Goal: Answer question/provide support

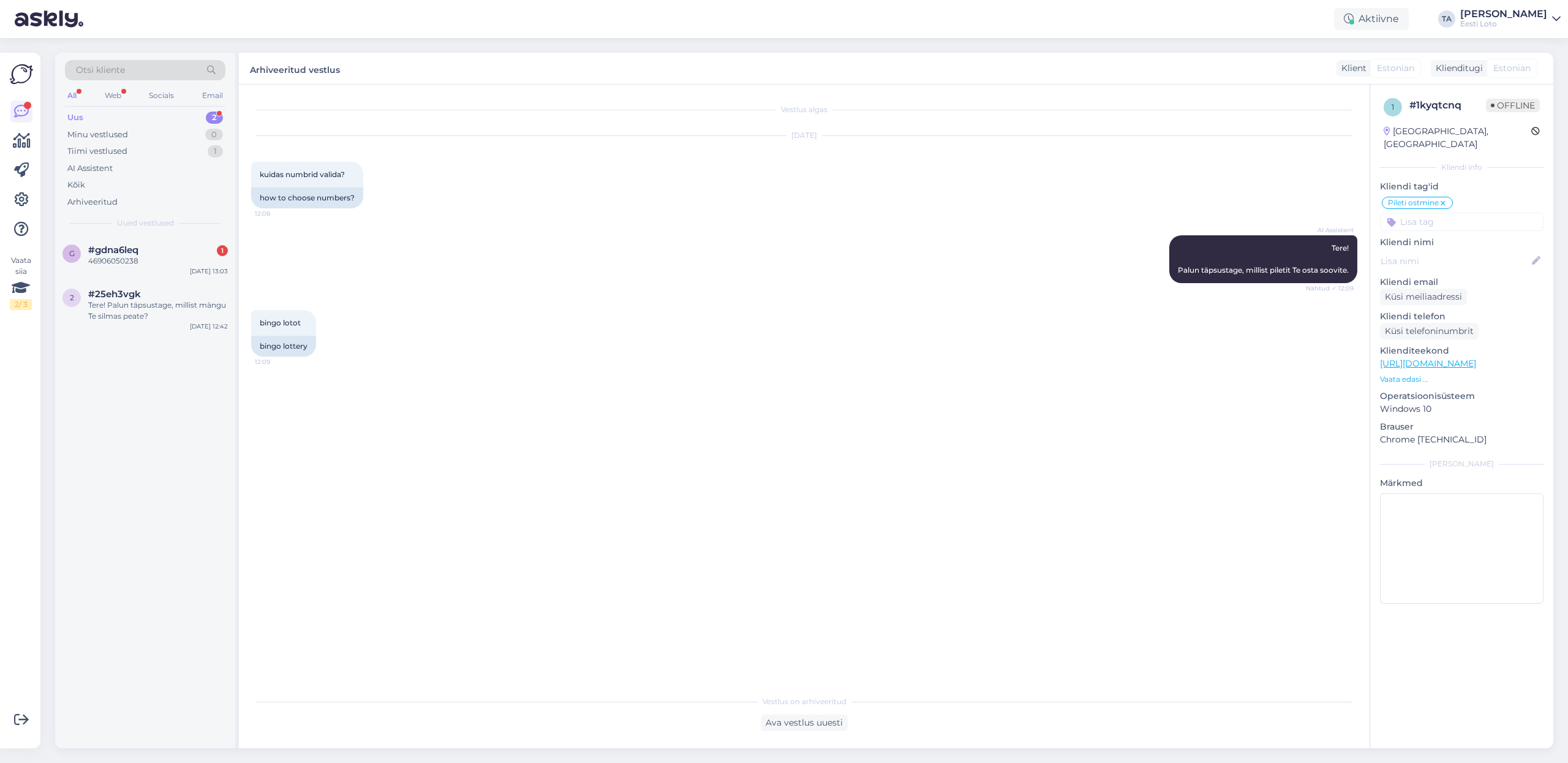
click at [85, 114] on div "Uus 2" at bounding box center [145, 118] width 160 height 17
click at [119, 257] on div "46906050238" at bounding box center [158, 261] width 140 height 11
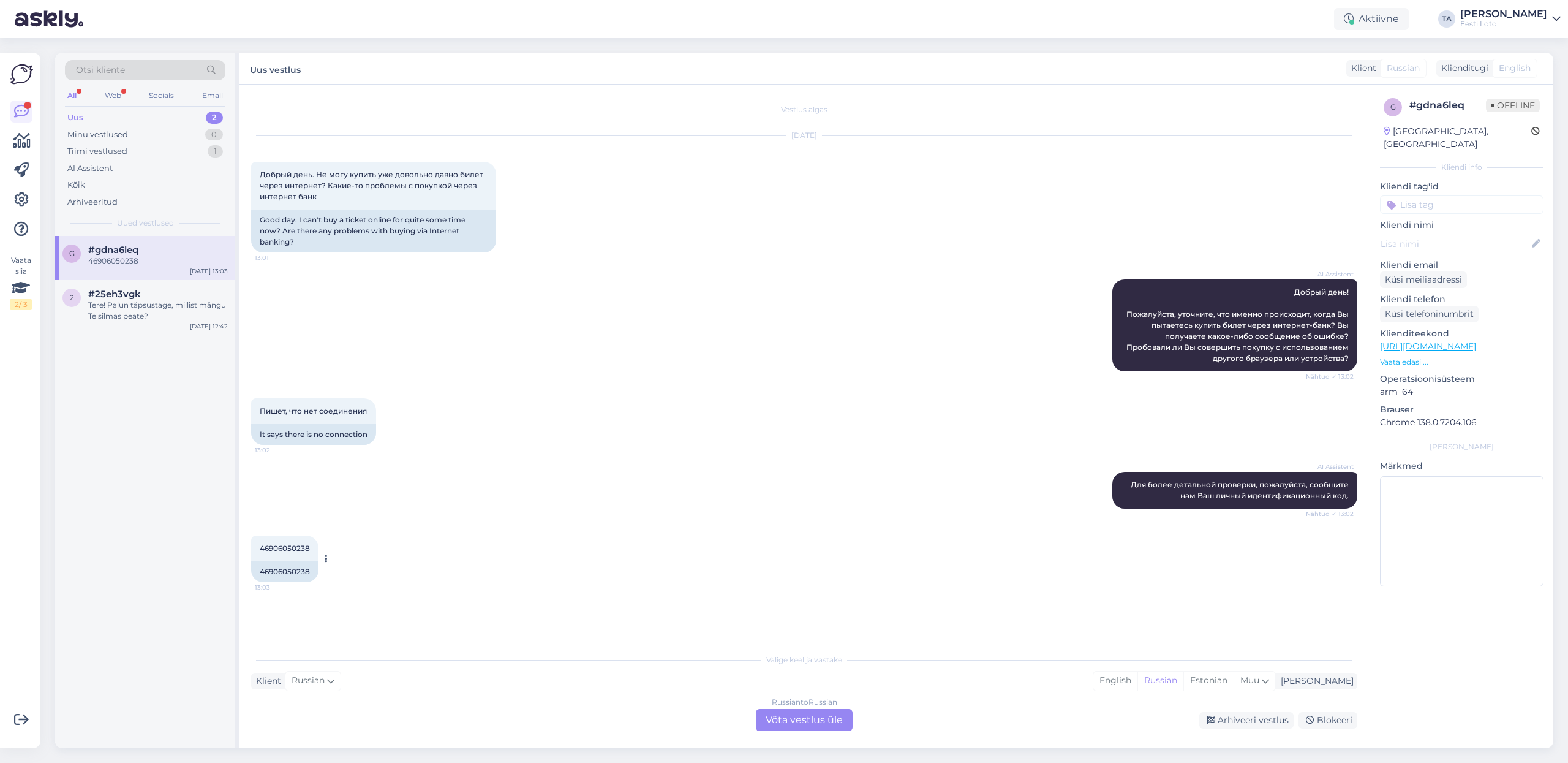
click at [294, 546] on span "46906050238" at bounding box center [285, 548] width 50 height 9
click at [294, 546] on span "46906050238" at bounding box center [285, 548] width 50 height 9
copy span "46906050238"
click at [109, 347] on div "Tere! Palun täpsustage, millist mängu Te silmas peate?" at bounding box center [158, 355] width 140 height 22
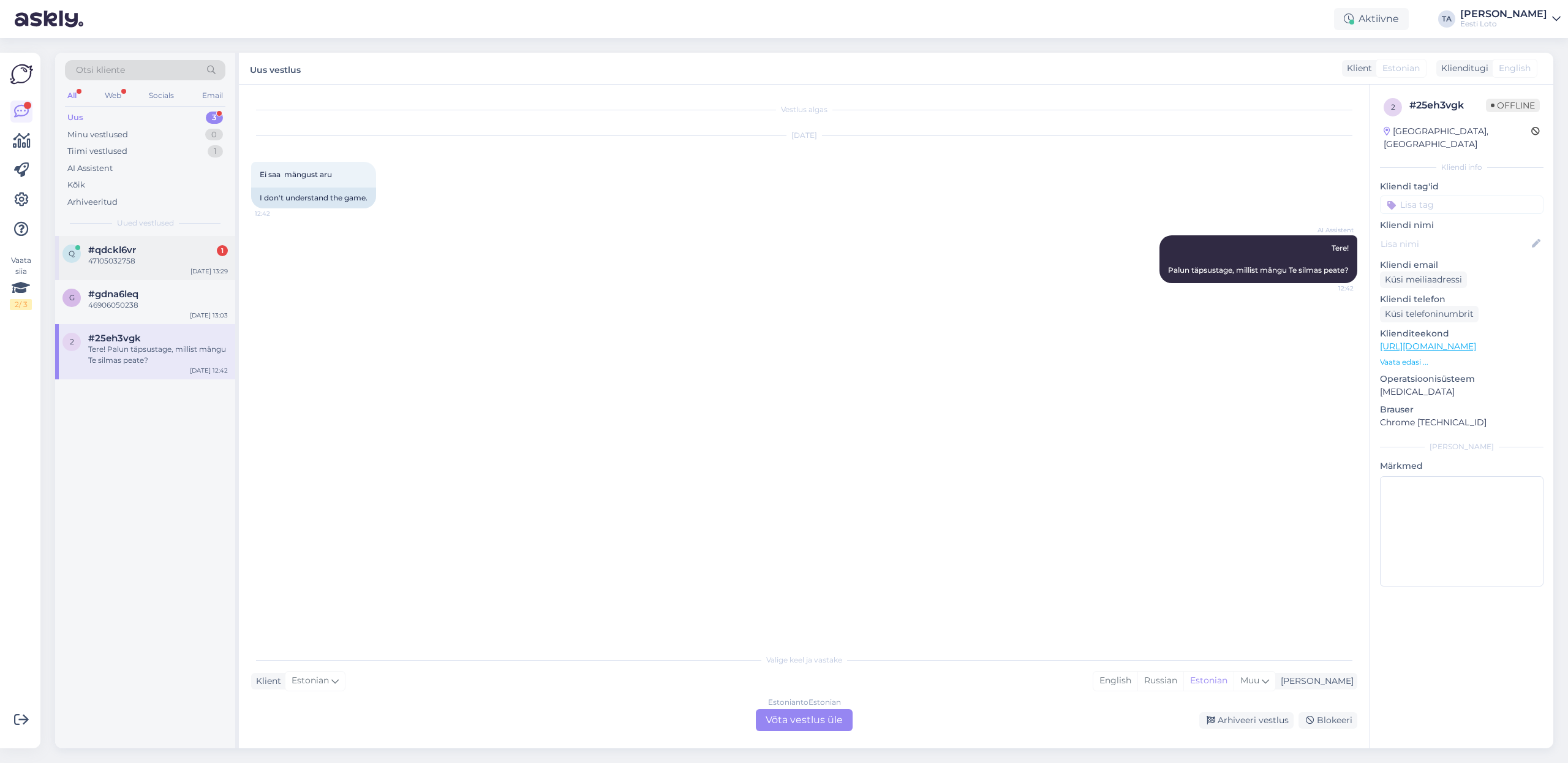
click at [129, 260] on div "47105032758" at bounding box center [158, 261] width 140 height 11
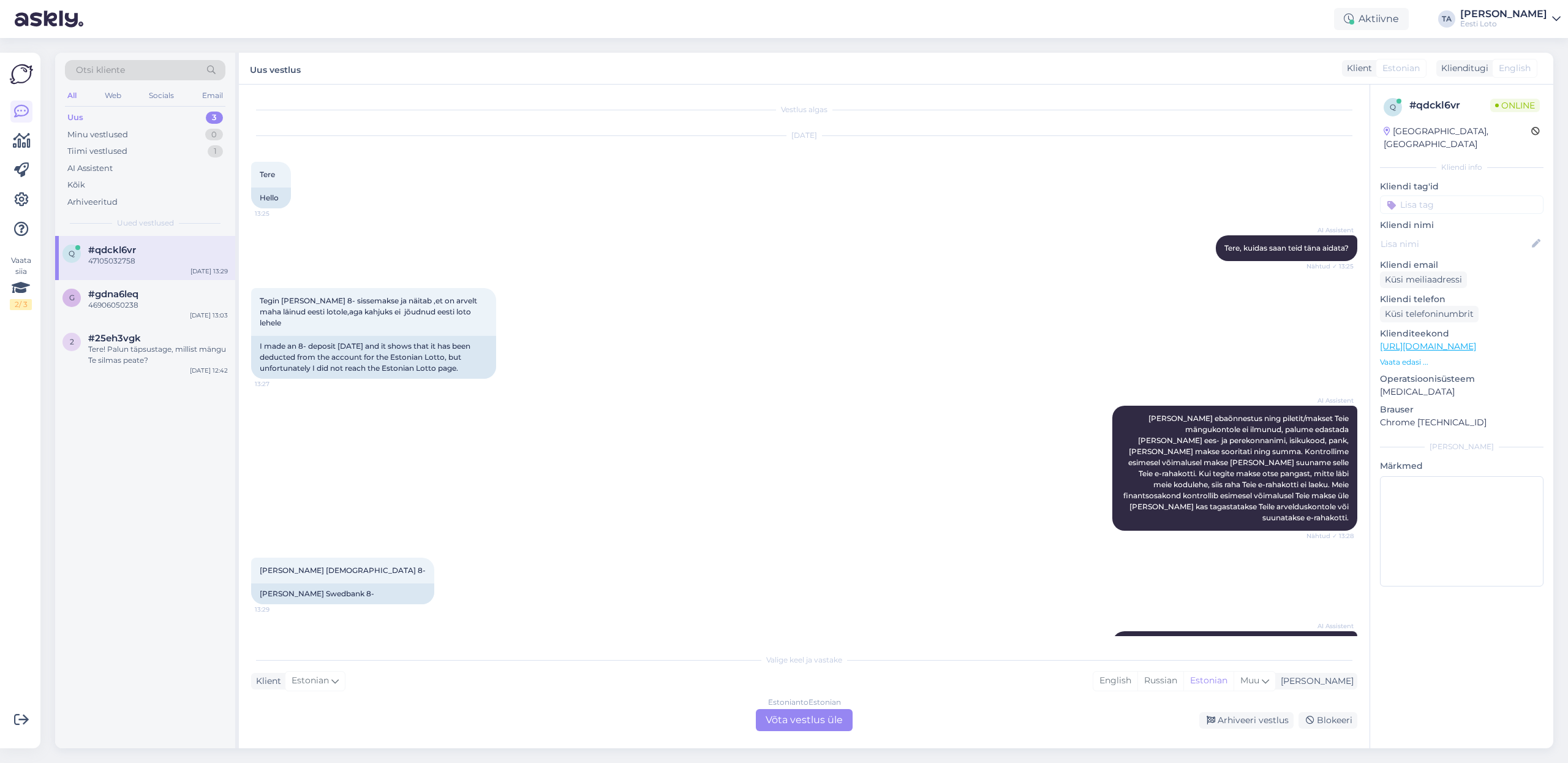
scroll to position [97, 0]
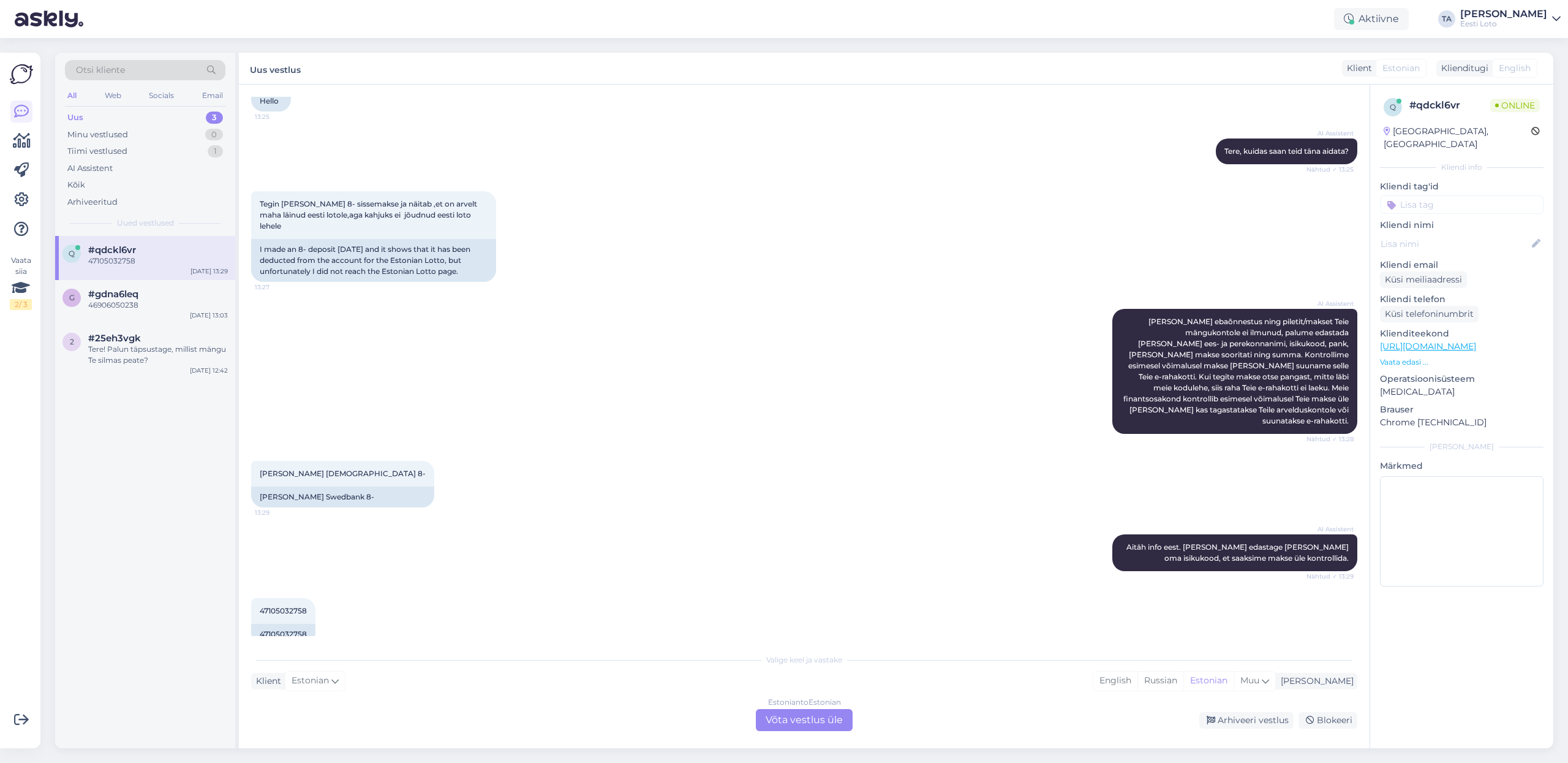
click at [794, 718] on div "Estonian to Estonian Võta vestlus üle" at bounding box center [804, 720] width 97 height 22
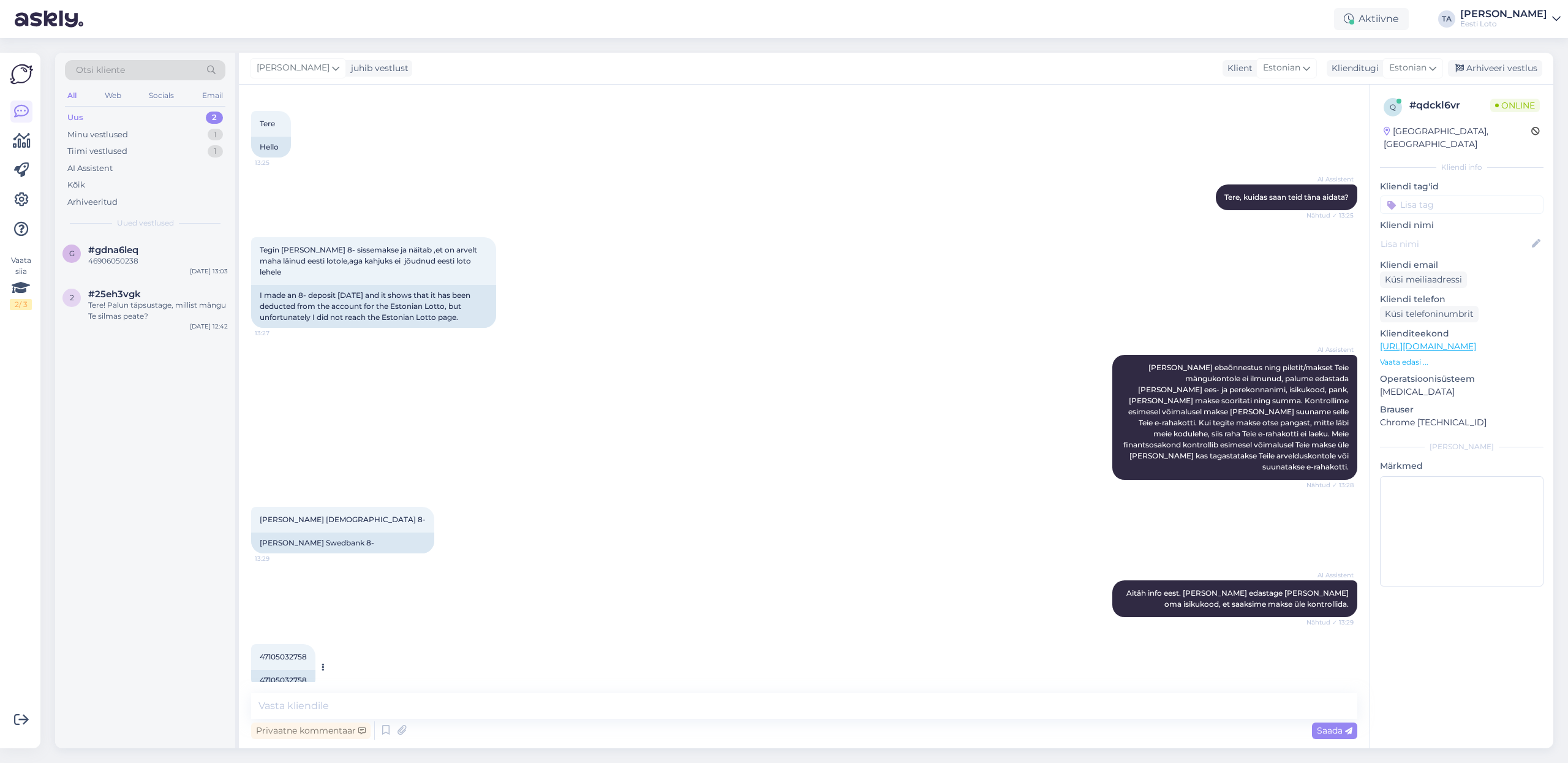
click at [294, 652] on span "47105032758" at bounding box center [284, 657] width 47 height 9
copy span "47105032758"
click at [445, 706] on textarea at bounding box center [804, 706] width 1107 height 26
paste textarea "Kahjuks Teie makse ebaõnnestus tehnilise [PERSON_NAME] tõttu. Kontrollisime mak…"
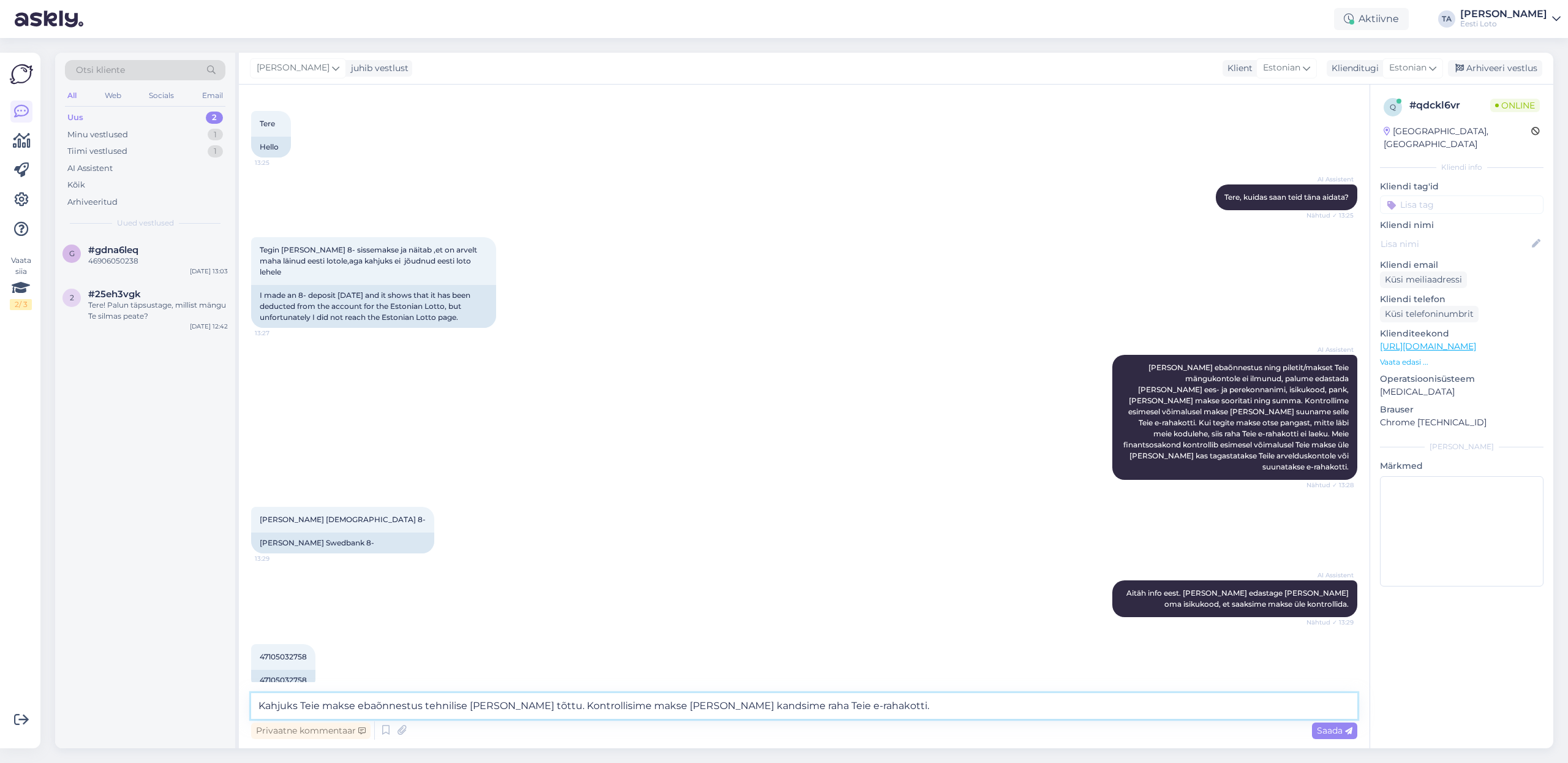
click at [257, 704] on textarea "Kahjuks Teie makse ebaõnnestus tehnilise [PERSON_NAME] tõttu. Kontrollisime mak…" at bounding box center [804, 706] width 1107 height 26
type textarea "Tere. Kahjuks Teie makse ebaõnnestus tehnilise [PERSON_NAME] tõttu. Kontrollisi…"
click at [1331, 732] on span "Saada" at bounding box center [1335, 730] width 36 height 11
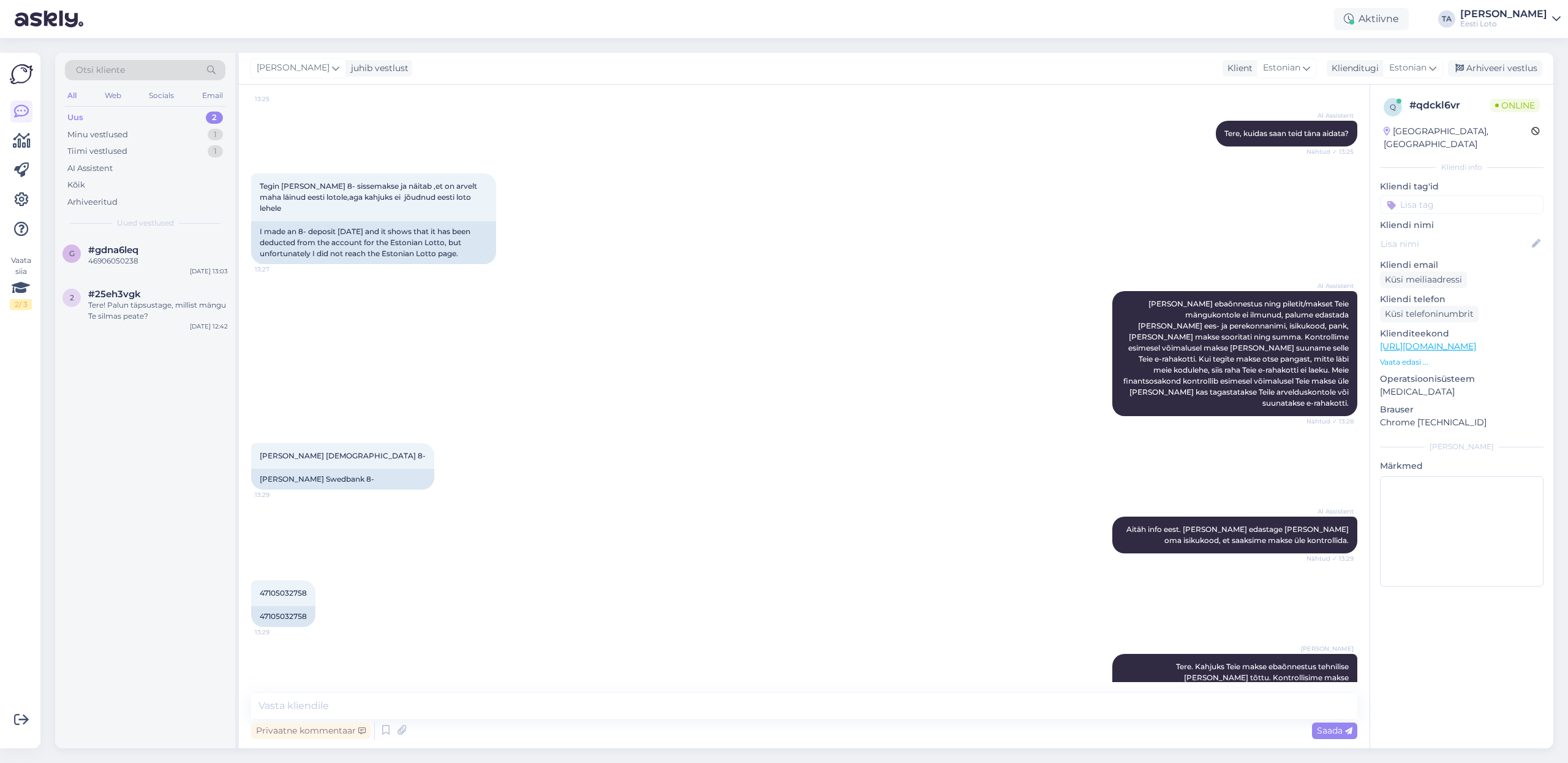
click at [1442, 195] on input at bounding box center [1462, 204] width 163 height 18
type input "üleka"
click at [1459, 235] on span "Ülekanne" at bounding box center [1462, 239] width 35 height 8
click at [1480, 69] on div "Arhiveeri vestlus" at bounding box center [1496, 69] width 95 height 17
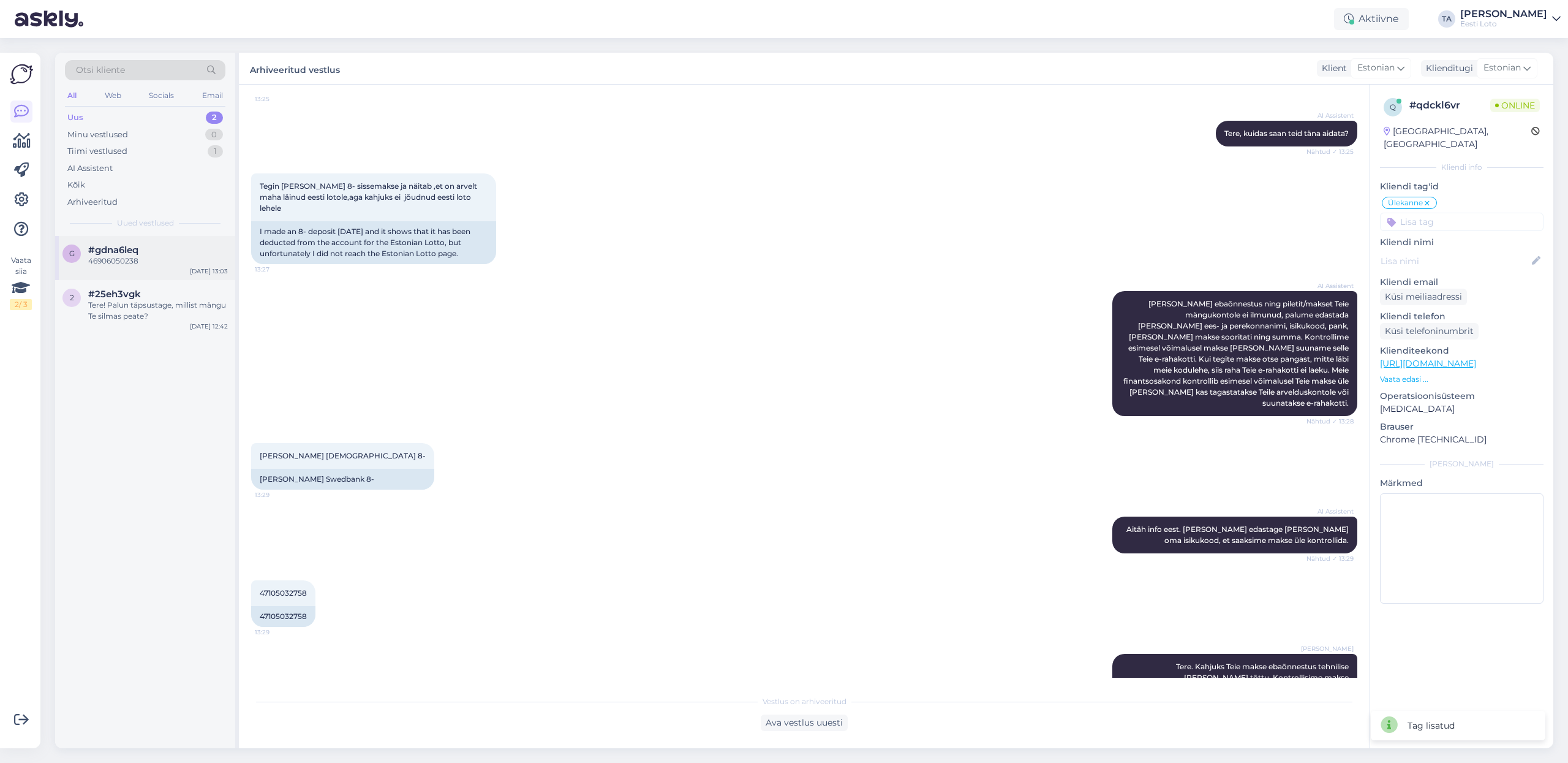
click at [129, 259] on div "46906050238" at bounding box center [158, 261] width 140 height 11
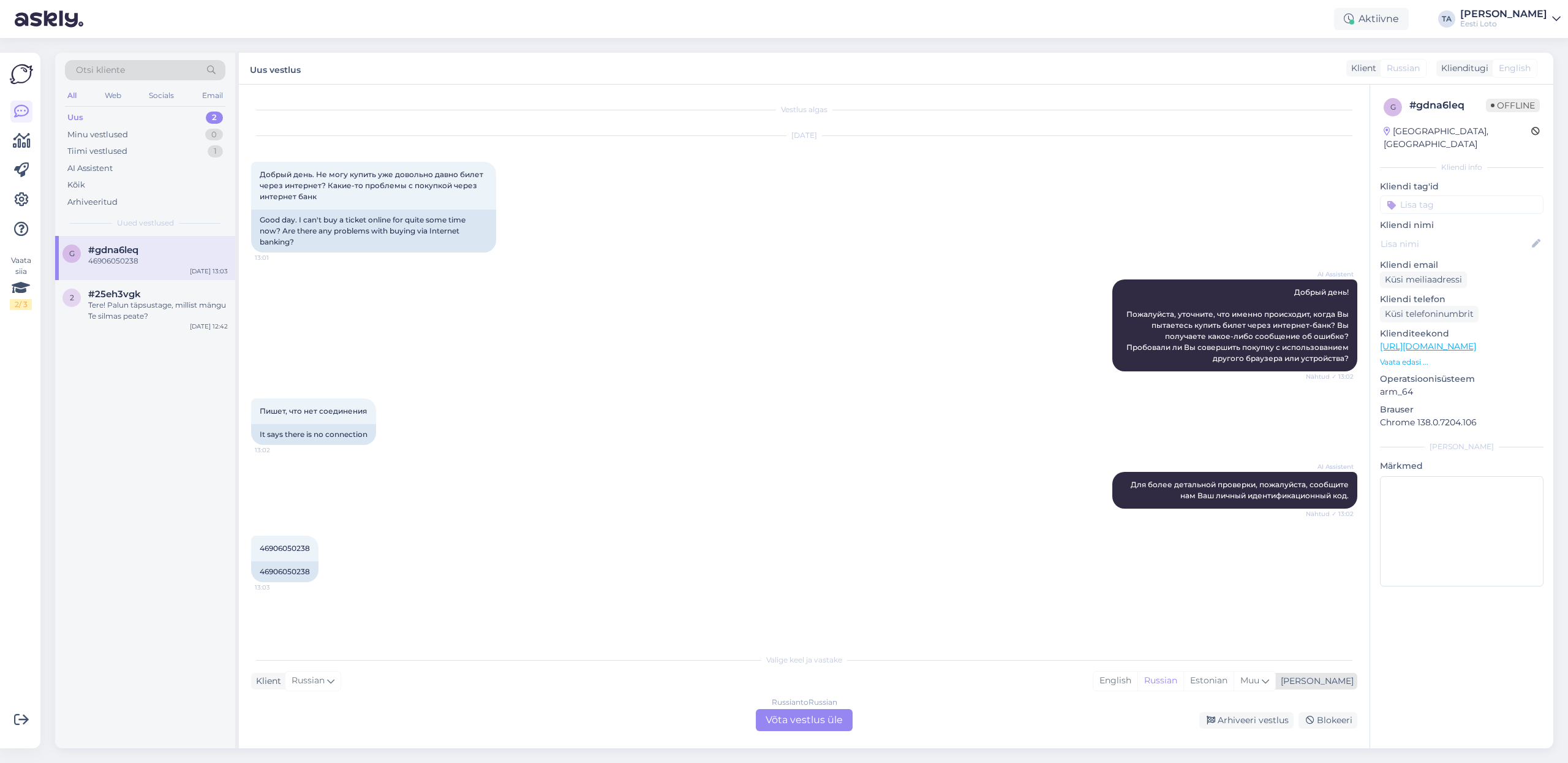
click at [1331, 679] on div "[PERSON_NAME]" at bounding box center [1315, 681] width 78 height 13
type input "e"
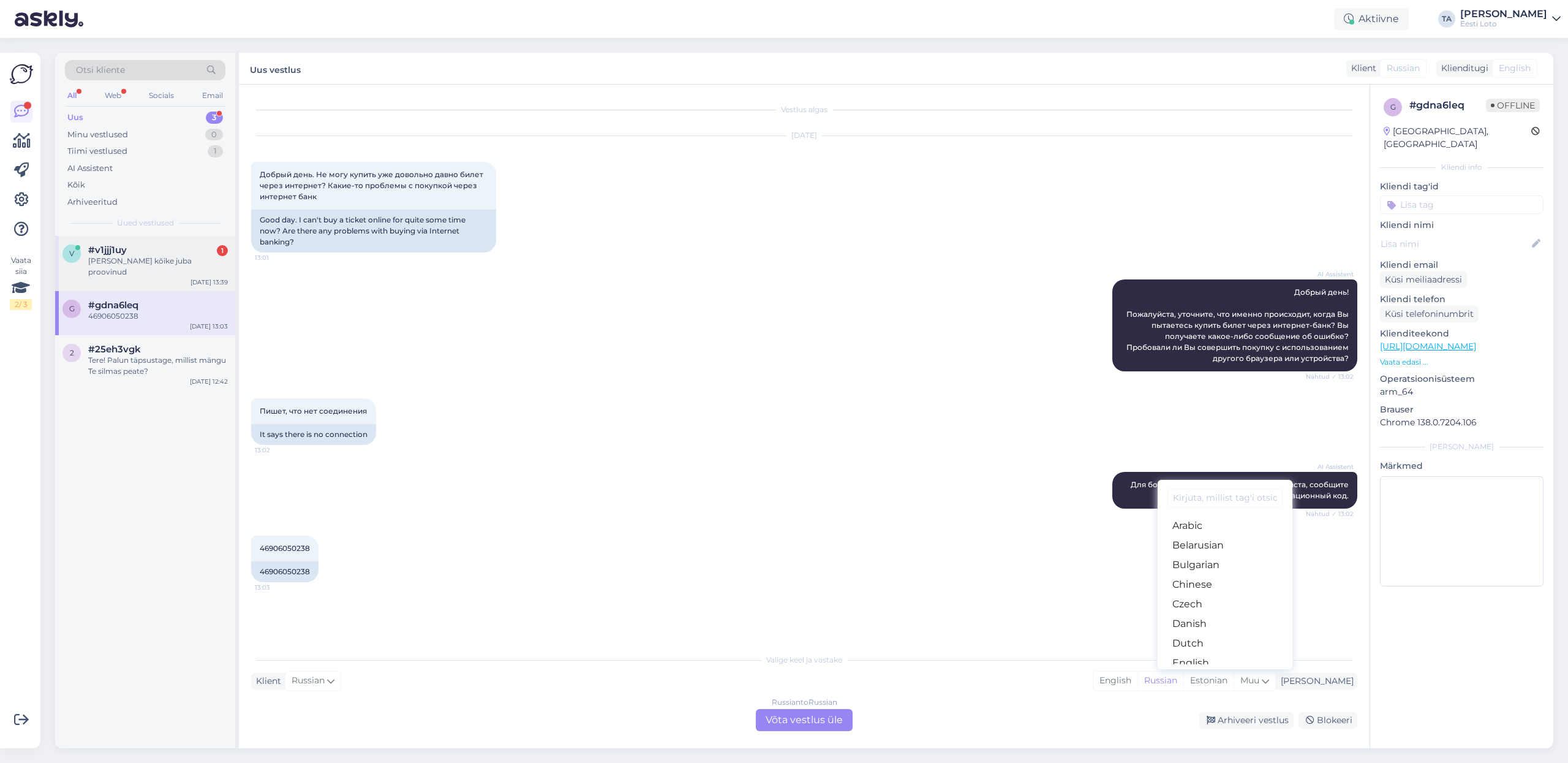
click at [130, 259] on div "[PERSON_NAME] kõike juba proovinud" at bounding box center [158, 266] width 140 height 22
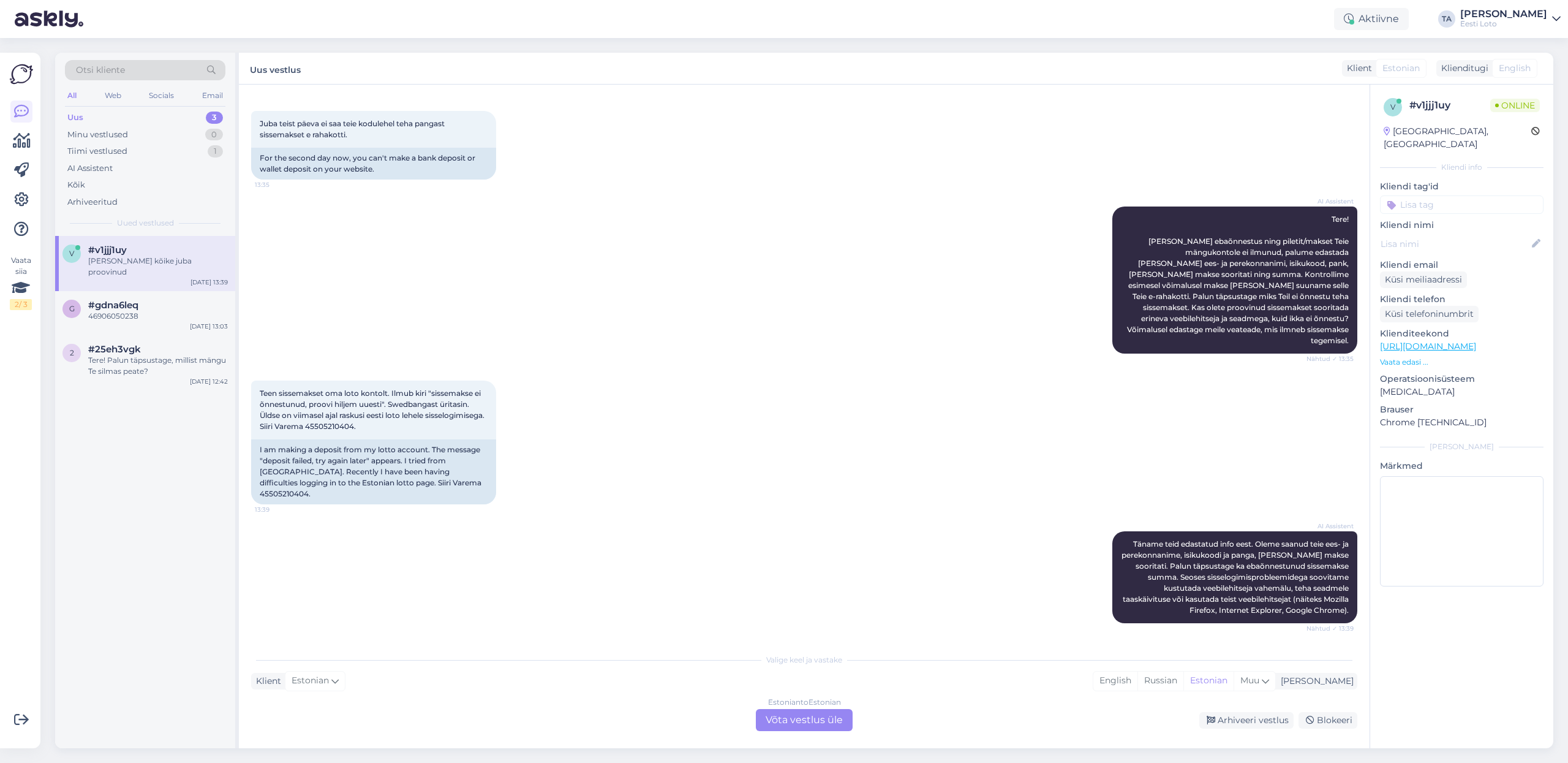
scroll to position [50, 0]
click at [154, 300] on div "#gdna6leq" at bounding box center [158, 305] width 140 height 11
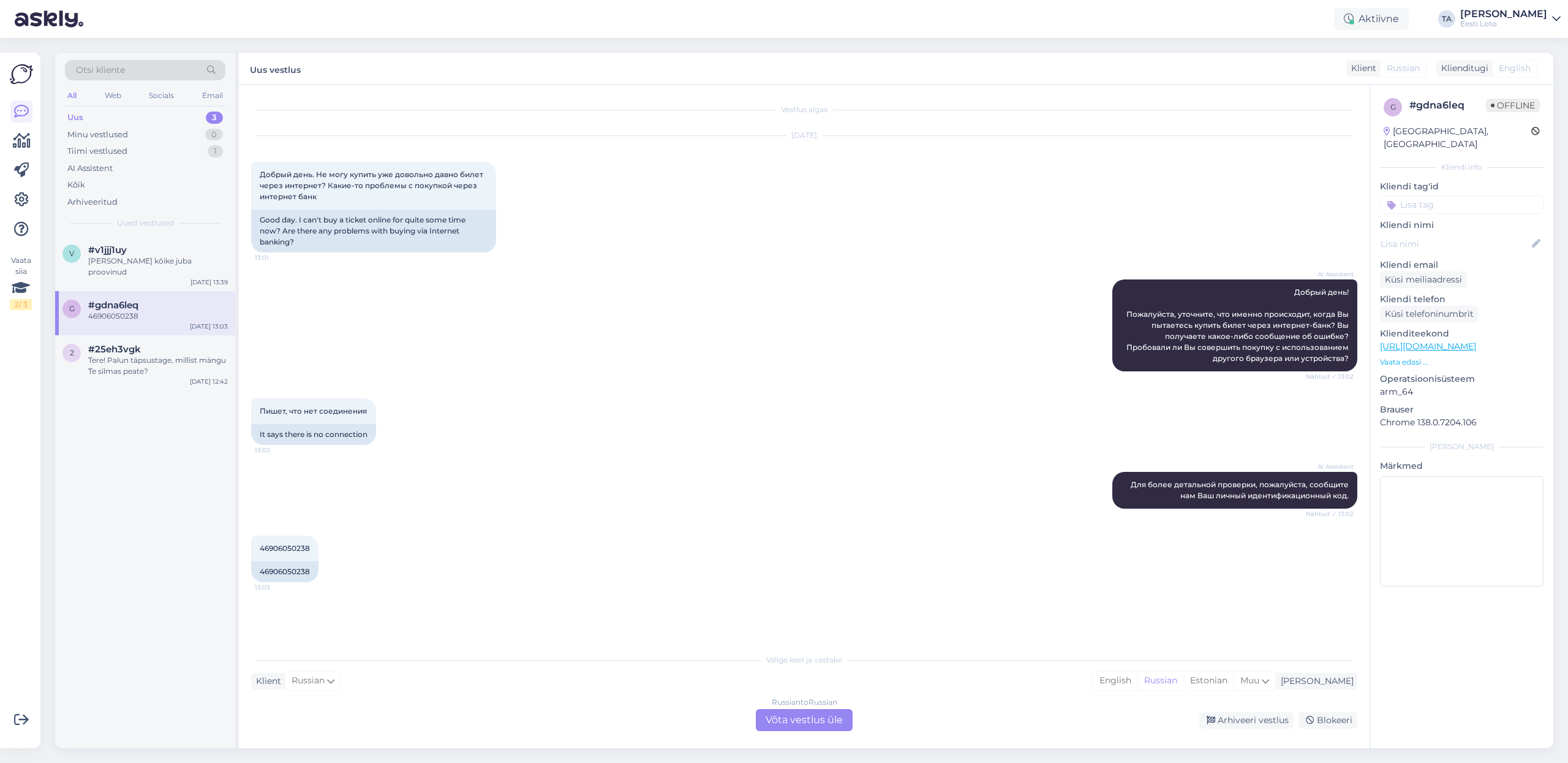
scroll to position [0, 0]
click at [285, 550] on span "46906050238" at bounding box center [285, 548] width 50 height 9
click at [285, 549] on span "46906050238" at bounding box center [285, 548] width 50 height 9
copy span "46906050238"
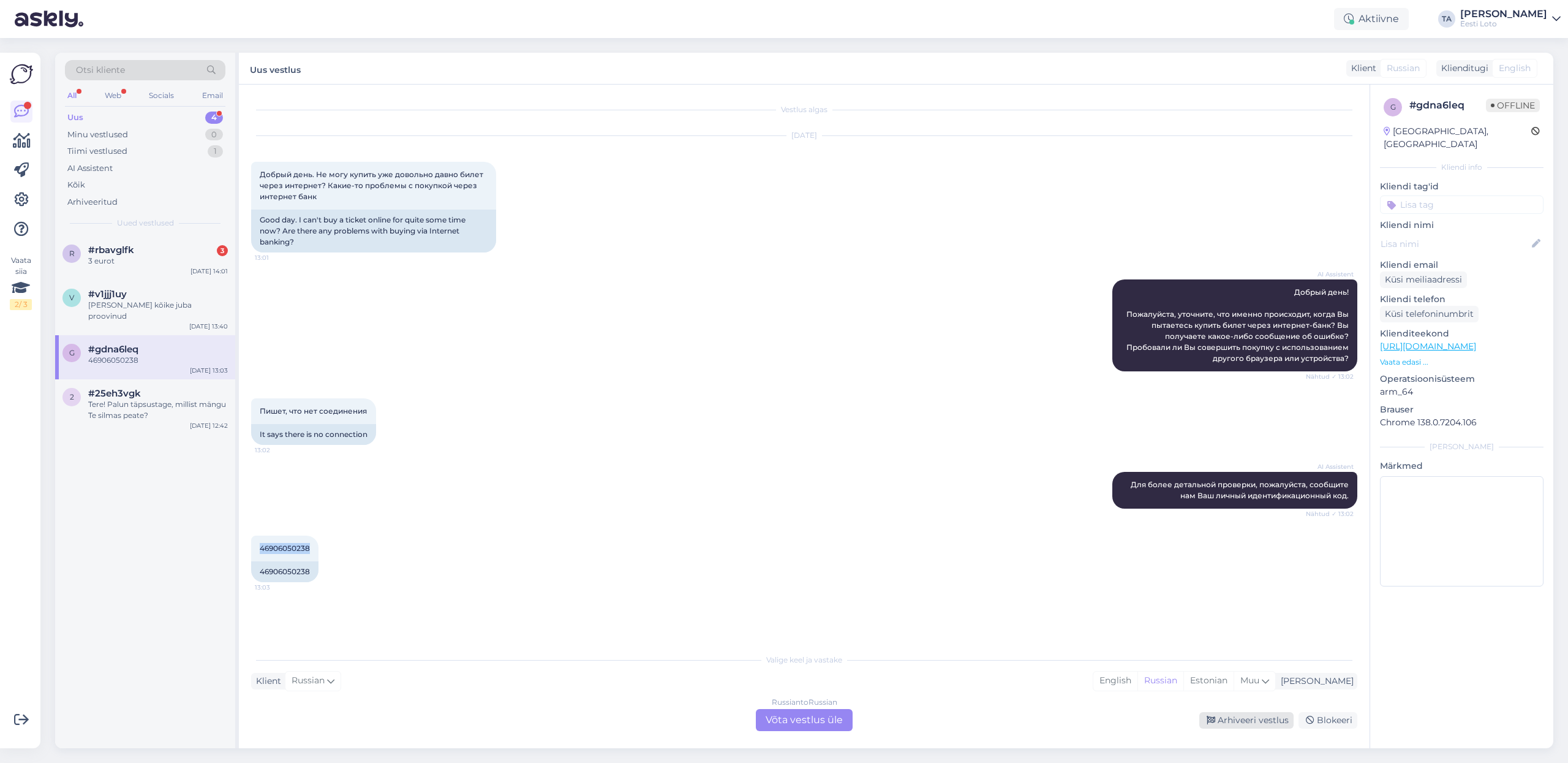
click at [1237, 724] on div "Arhiveeri vestlus" at bounding box center [1247, 720] width 95 height 17
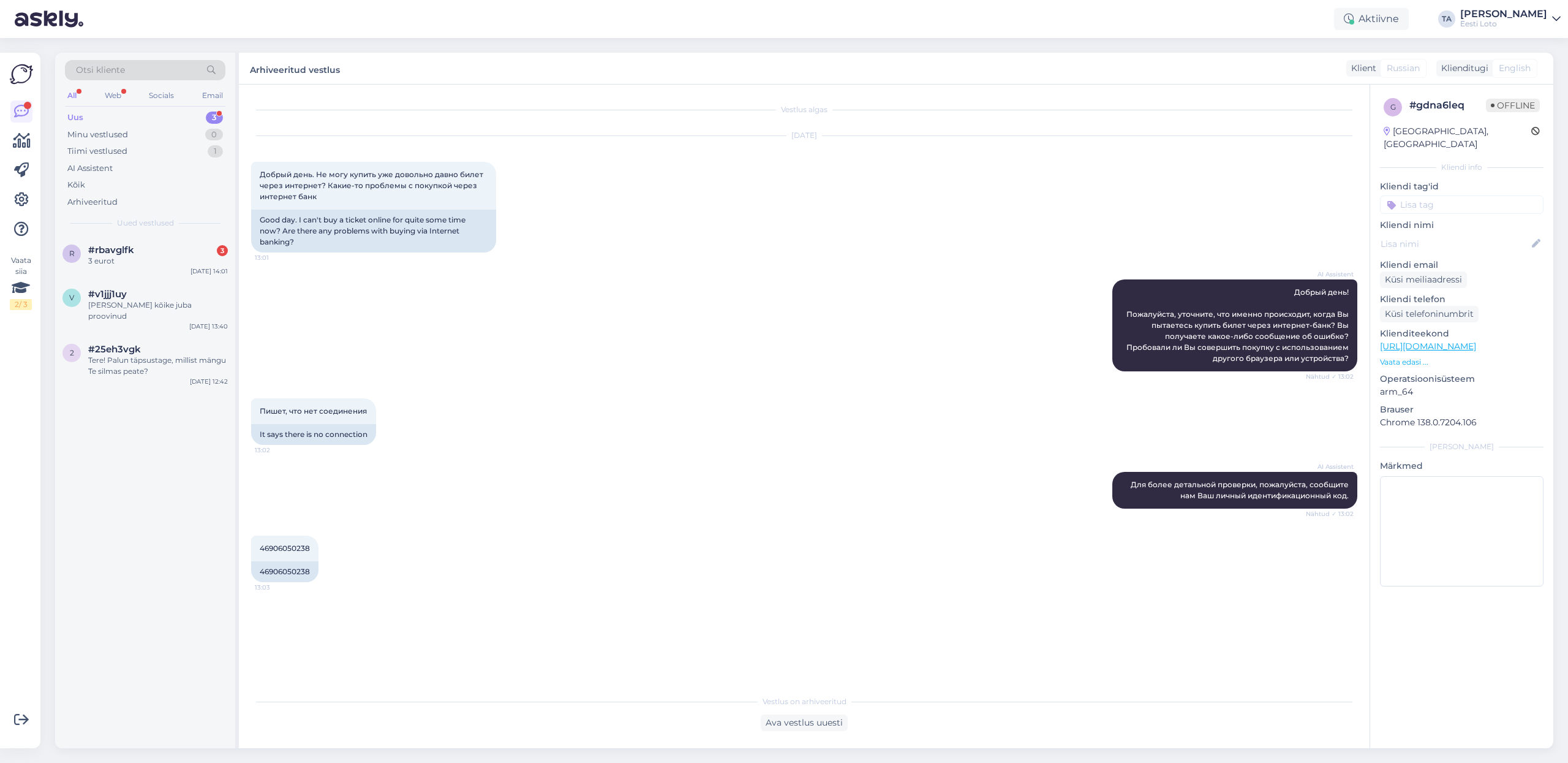
click at [1428, 195] on input at bounding box center [1462, 204] width 163 height 18
type input "vastatud e-kirjale"
click at [1509, 180] on p "Kliendi tag'id" at bounding box center [1462, 186] width 163 height 13
click at [82, 114] on div "Uus" at bounding box center [75, 118] width 16 height 12
